Goal: Task Accomplishment & Management: Manage account settings

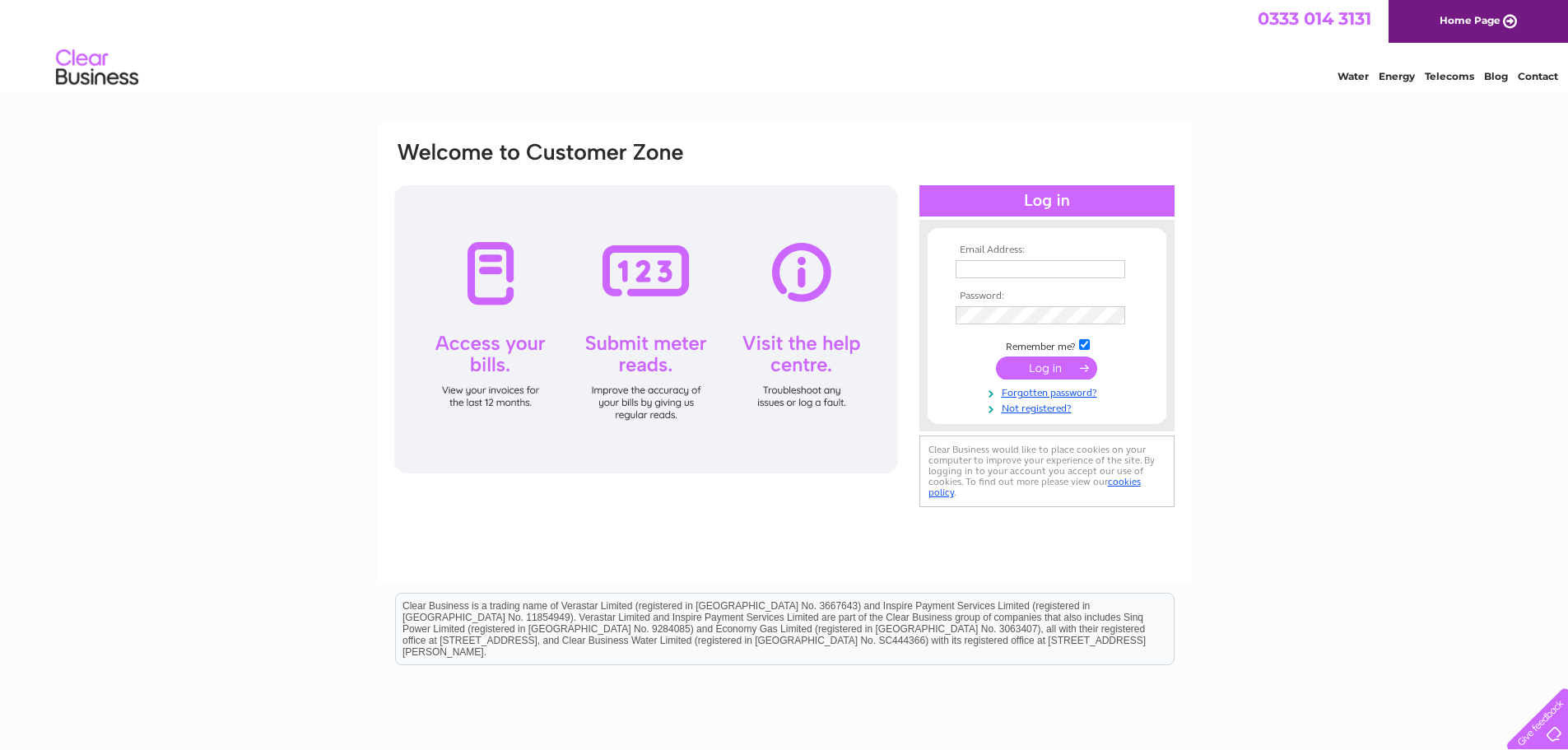
click at [1030, 271] on input "text" at bounding box center [1041, 269] width 170 height 18
type input "info@fluetech.co.uk"
click at [1051, 366] on input "submit" at bounding box center [1047, 367] width 101 height 23
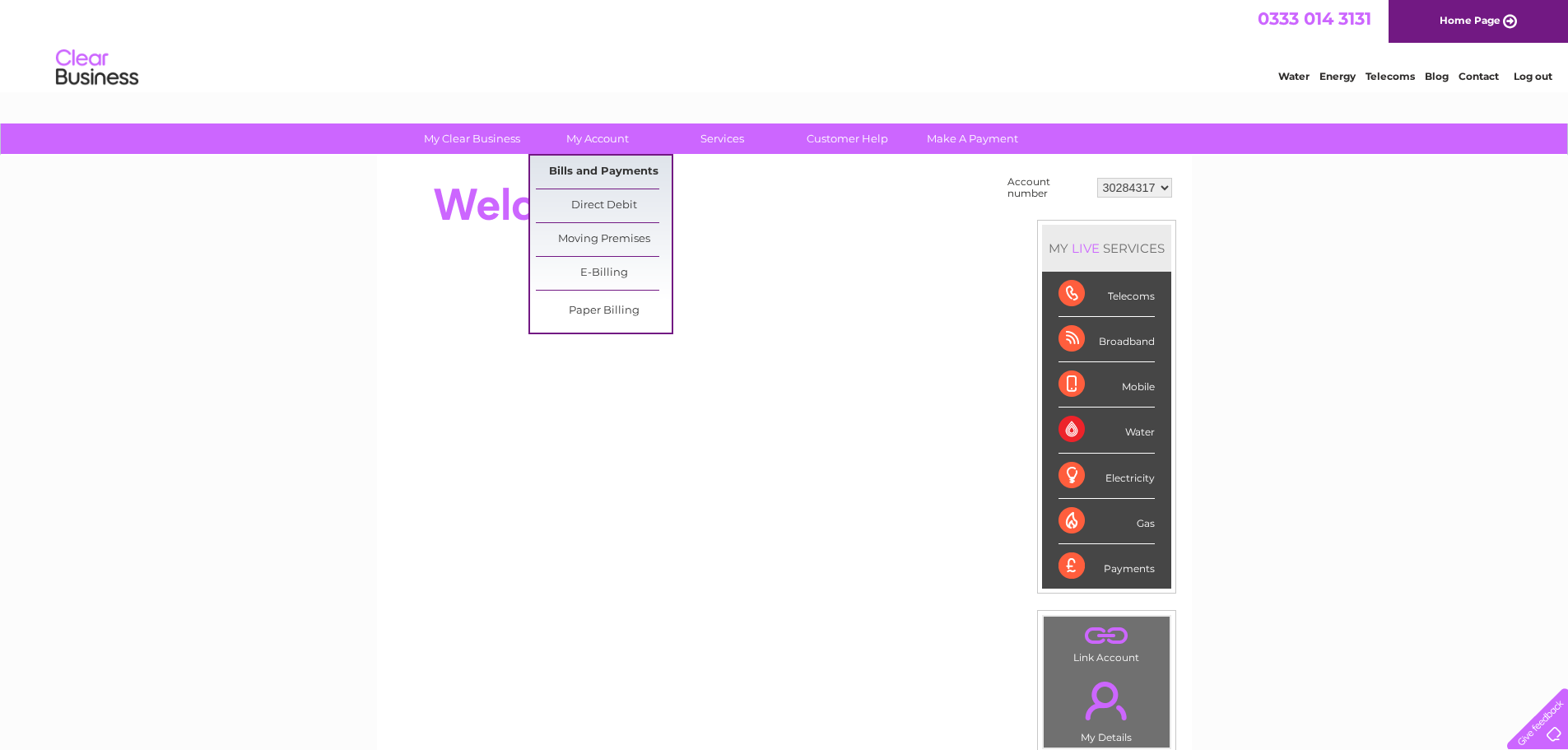
click at [606, 172] on link "Bills and Payments" at bounding box center [604, 172] width 136 height 33
